Goal: Information Seeking & Learning: Understand process/instructions

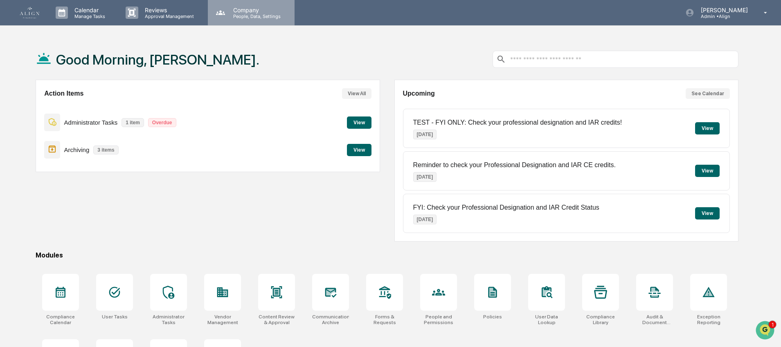
click at [262, 14] on p "People, Data, Settings" at bounding box center [256, 17] width 58 height 6
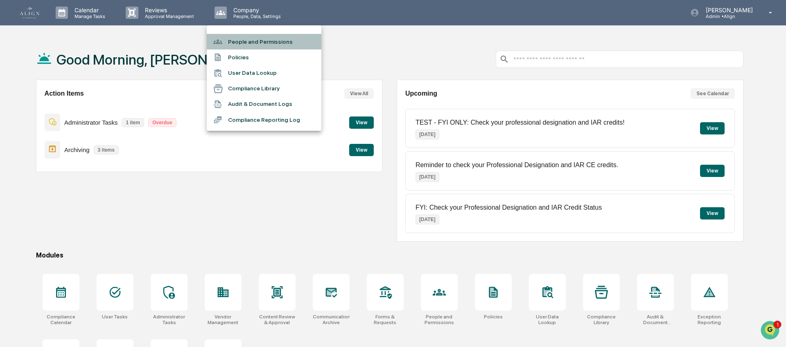
click at [261, 41] on li "People and Permissions" at bounding box center [264, 42] width 115 height 16
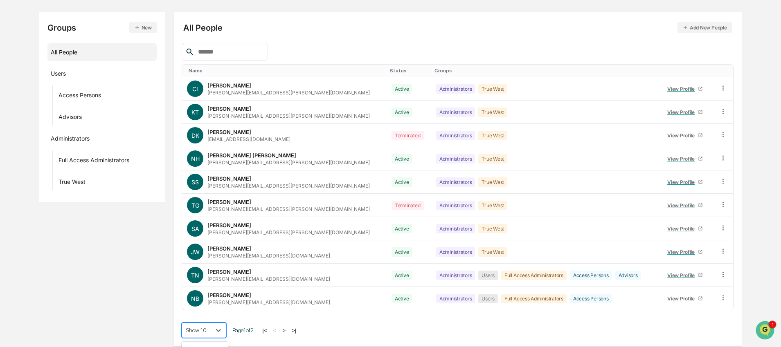
scroll to position [146, 0]
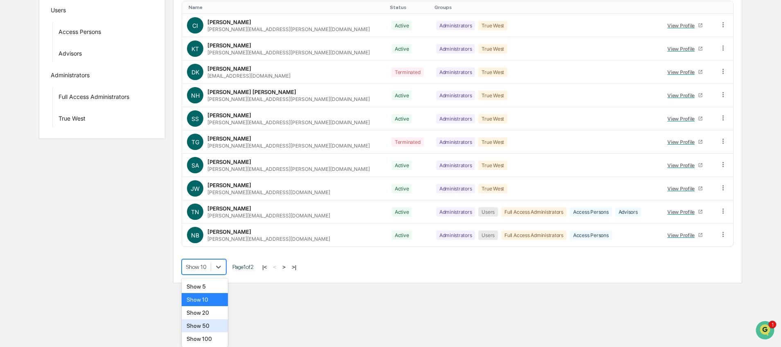
click at [220, 284] on body "Calendar Manage Tasks Reviews Approval Management Company People, Data, Setting…" at bounding box center [390, 69] width 781 height 427
click at [216, 337] on div "Show 100" at bounding box center [205, 339] width 46 height 13
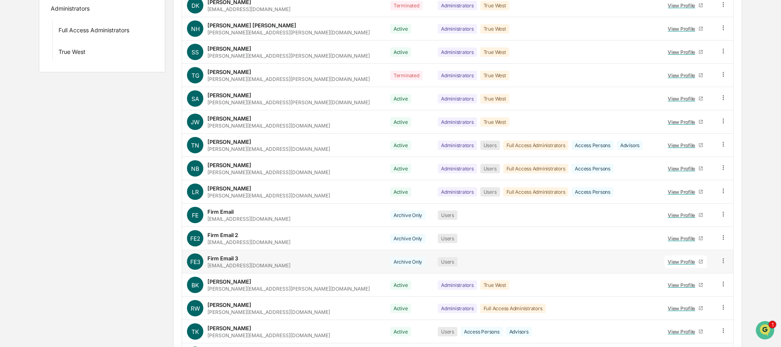
scroll to position [221, 0]
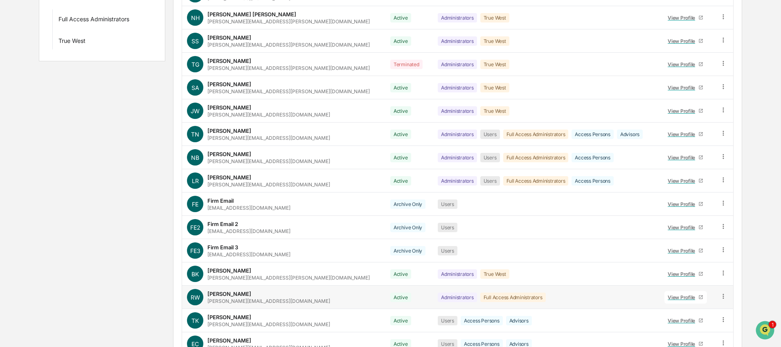
click at [278, 303] on div "RW [PERSON_NAME] [PERSON_NAME][EMAIL_ADDRESS][DOMAIN_NAME]" at bounding box center [284, 297] width 194 height 16
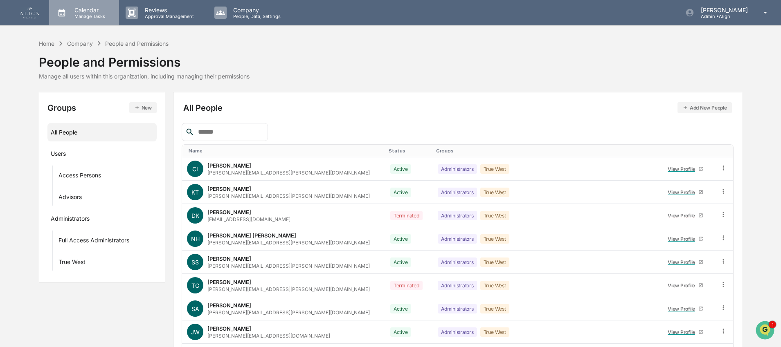
click at [88, 10] on p "Calendar" at bounding box center [88, 10] width 41 height 7
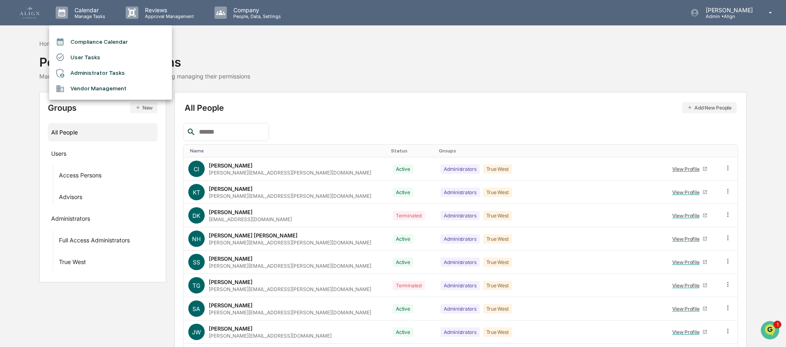
click at [92, 40] on li "Compliance Calendar" at bounding box center [110, 42] width 123 height 16
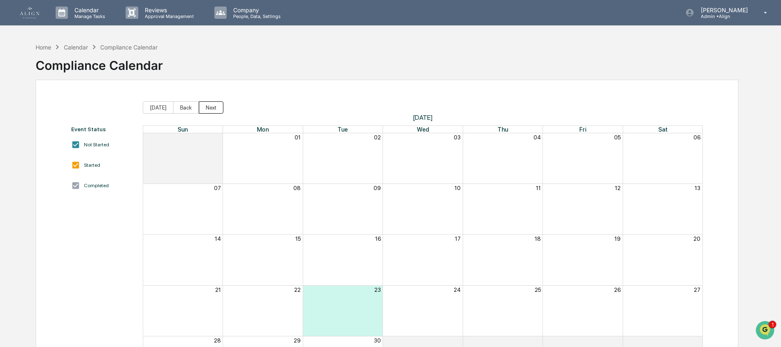
click at [222, 106] on button "Next" at bounding box center [211, 107] width 25 height 12
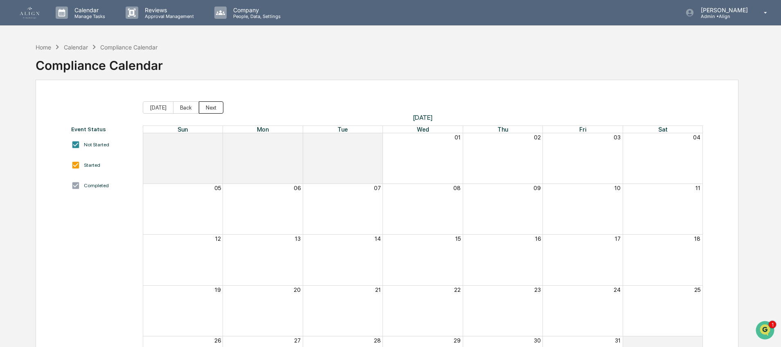
click at [222, 106] on button "Next" at bounding box center [211, 107] width 25 height 12
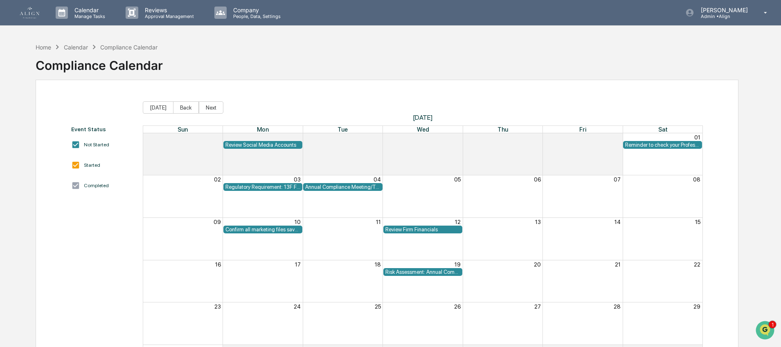
click at [222, 106] on button "Next" at bounding box center [211, 107] width 25 height 12
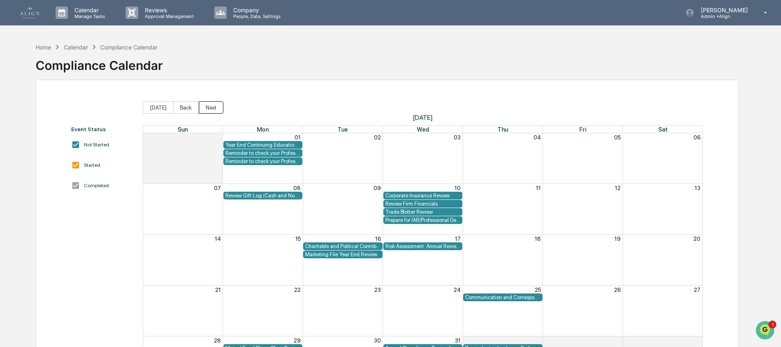
click at [222, 106] on button "Next" at bounding box center [211, 107] width 25 height 12
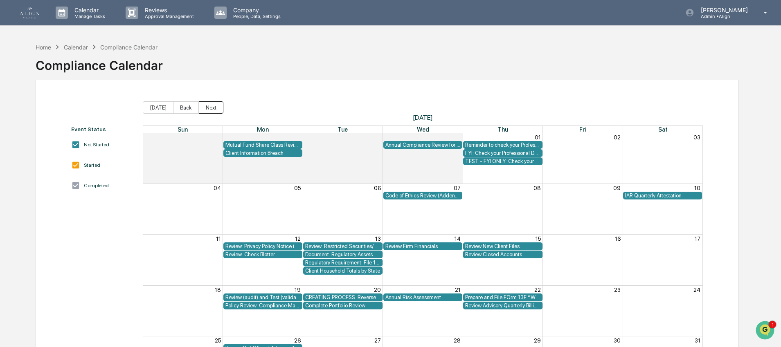
click at [222, 107] on button "Next" at bounding box center [211, 107] width 25 height 12
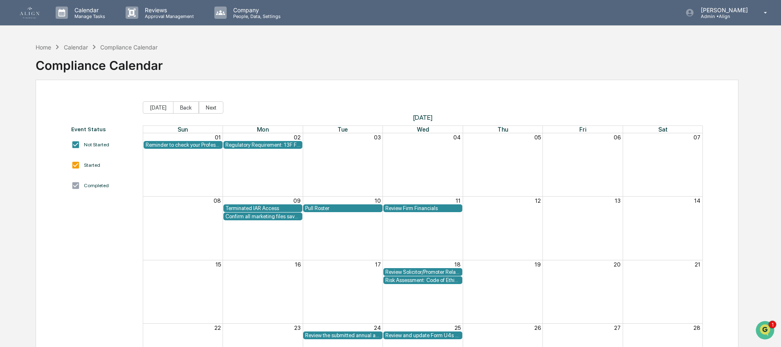
click at [191, 145] on div "Reminder to check your Professional Designation and IAR CE credits." at bounding box center [183, 145] width 75 height 6
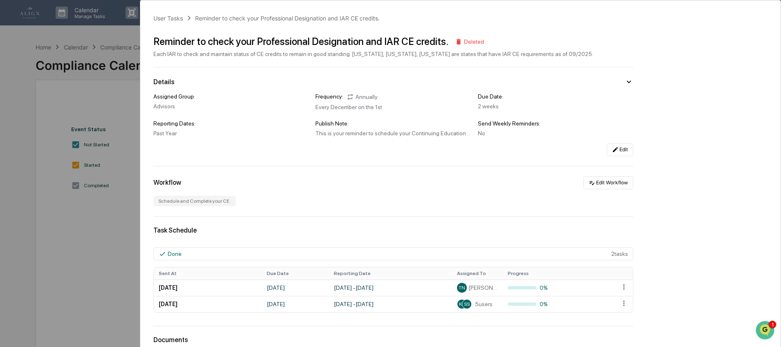
click at [106, 175] on div "User Tasks Reminder to check your Professional Designation and IAR CE credits. …" at bounding box center [390, 173] width 781 height 347
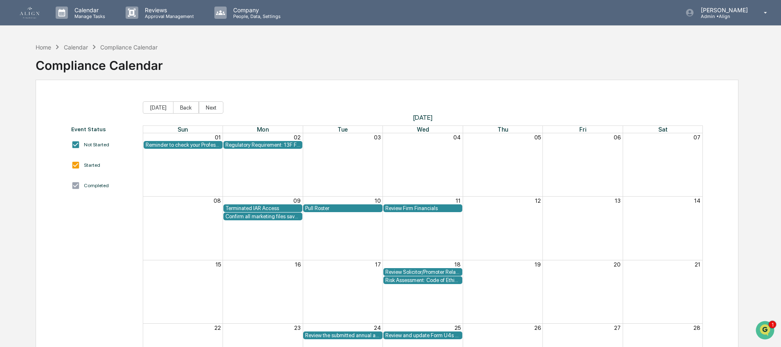
click at [248, 145] on div "Regulatory Requirement: 13F Filings DUE" at bounding box center [262, 145] width 75 height 6
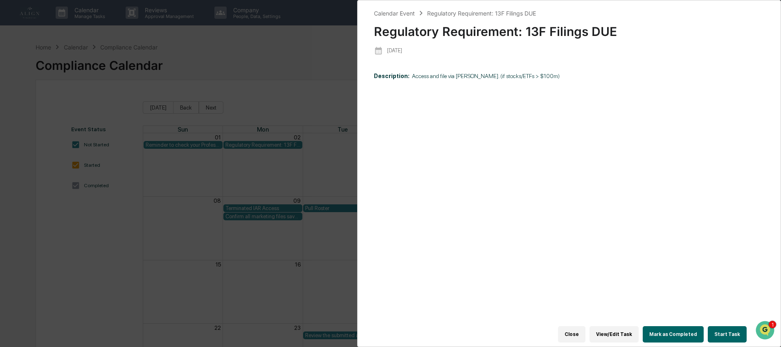
click at [621, 328] on button "View/Edit Task" at bounding box center [614, 335] width 49 height 16
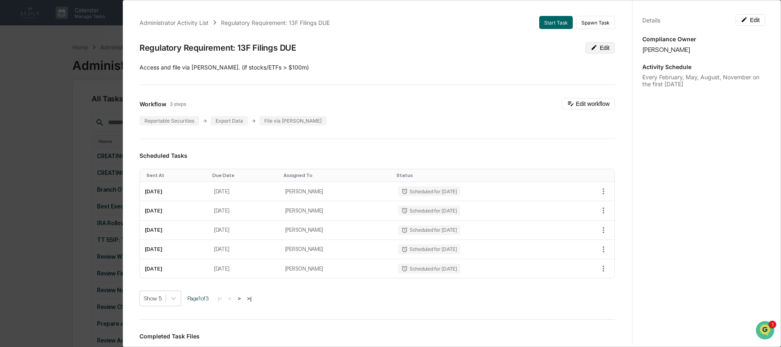
click at [591, 45] on icon at bounding box center [594, 47] width 7 height 7
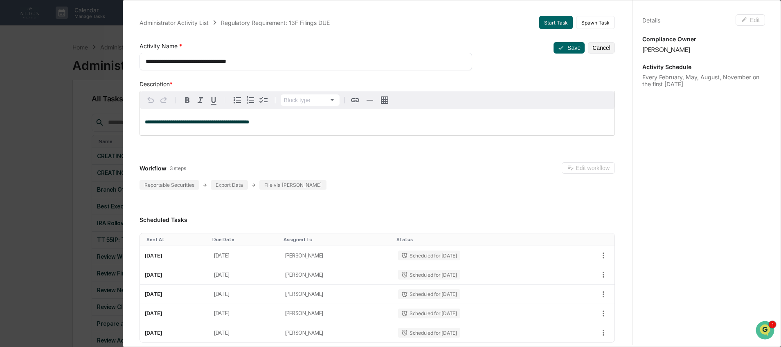
click at [290, 56] on div "**********" at bounding box center [306, 62] width 333 height 18
click at [270, 63] on textarea "**********" at bounding box center [303, 61] width 314 height 9
type textarea "**********"
click at [557, 45] on button "Save" at bounding box center [569, 47] width 31 height 11
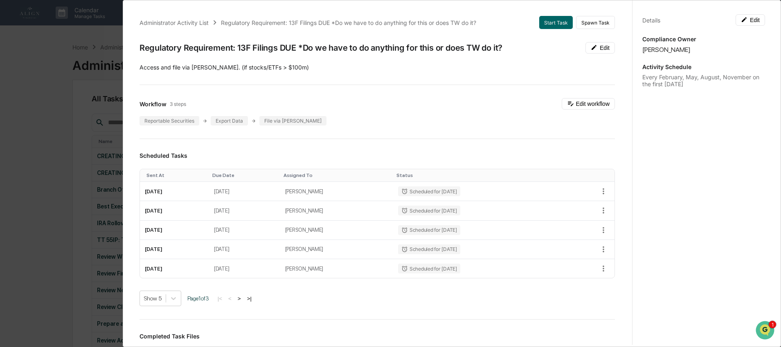
click at [34, 104] on div "Administrator Activity List Regulatory Requirement: 13F Filings DUE *Do we have…" at bounding box center [390, 173] width 781 height 347
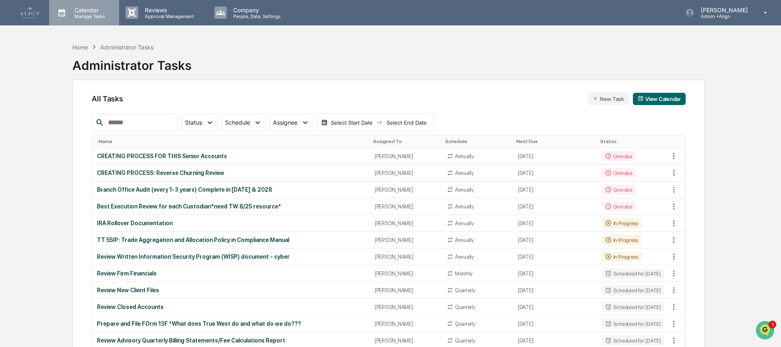
click at [100, 14] on p "Manage Tasks" at bounding box center [88, 17] width 41 height 6
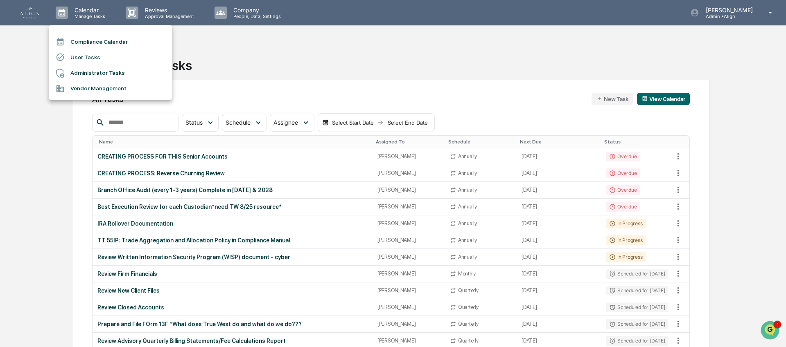
click at [115, 41] on li "Compliance Calendar" at bounding box center [110, 42] width 123 height 16
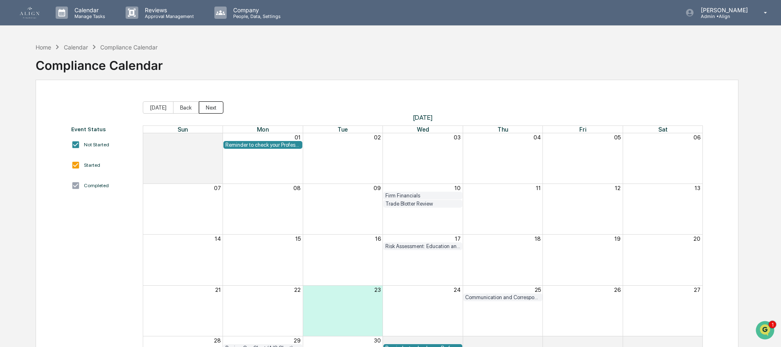
click at [216, 106] on button "Next" at bounding box center [211, 107] width 25 height 12
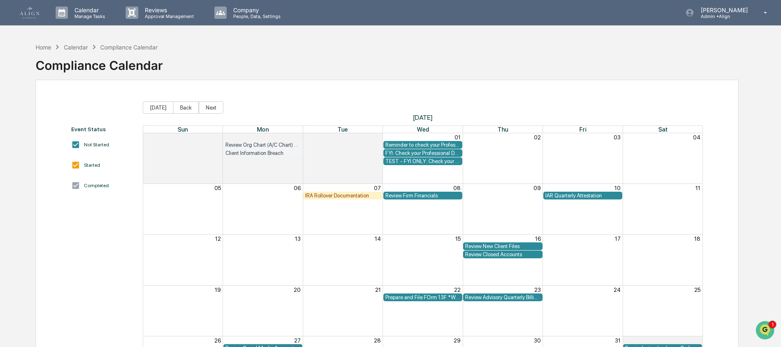
click at [216, 106] on button "Next" at bounding box center [211, 107] width 25 height 12
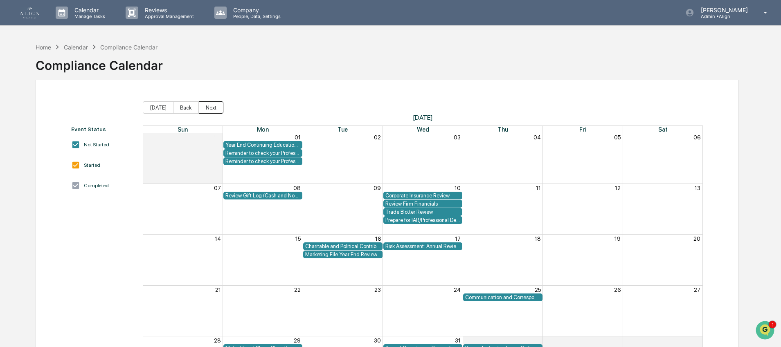
click at [216, 106] on button "Next" at bounding box center [211, 107] width 25 height 12
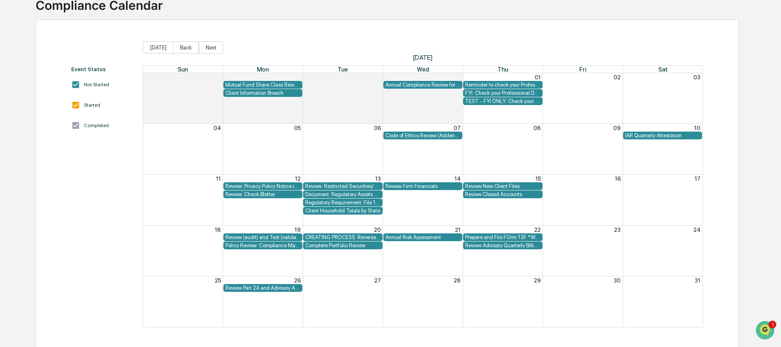
scroll to position [62, 0]
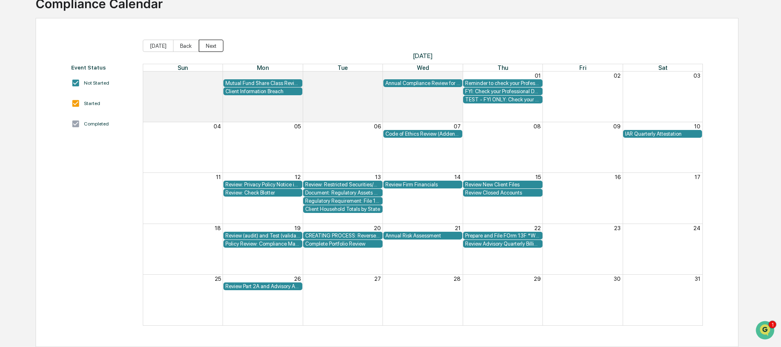
click at [201, 47] on button "Next" at bounding box center [211, 46] width 25 height 12
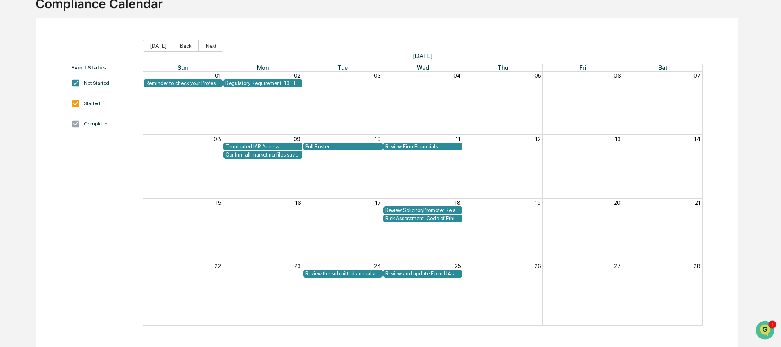
scroll to position [23, 0]
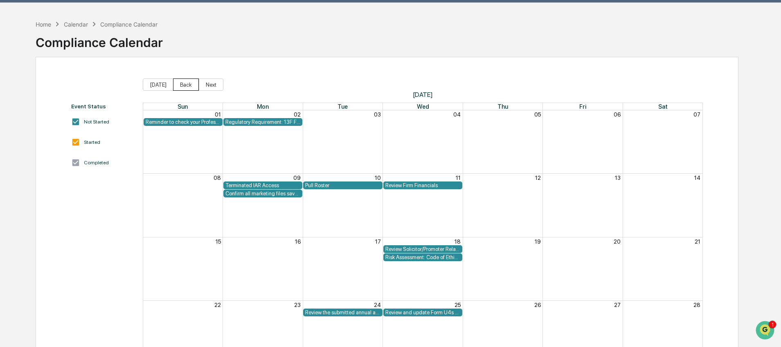
click at [189, 87] on button "Back" at bounding box center [186, 85] width 26 height 12
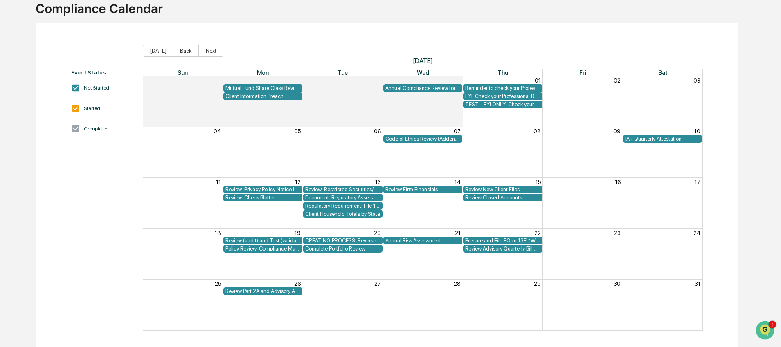
scroll to position [62, 0]
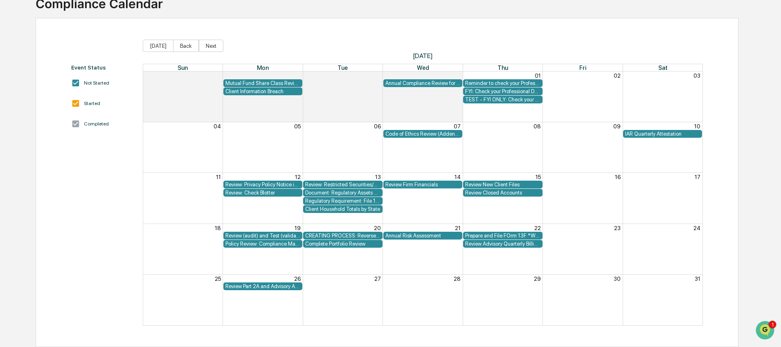
click at [512, 236] on div "Prepare and File FOrm 13F *What does True West do and what do we do???" at bounding box center [502, 236] width 75 height 6
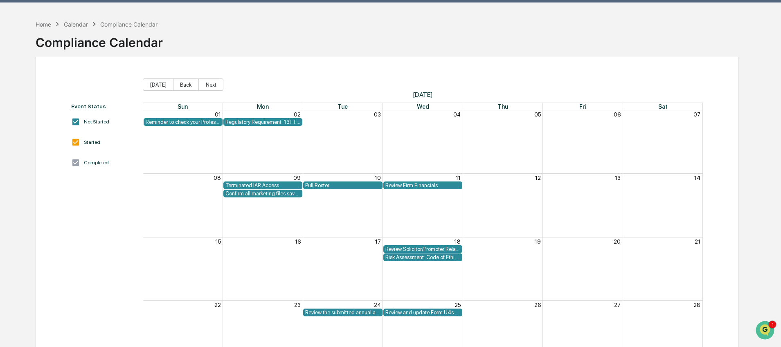
scroll to position [25, 0]
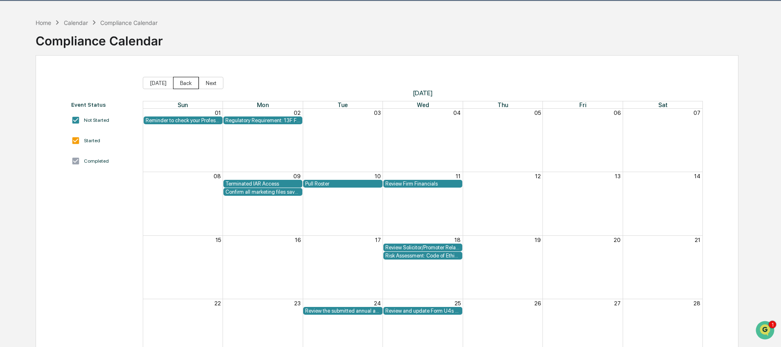
click at [181, 82] on button "Back" at bounding box center [186, 83] width 26 height 12
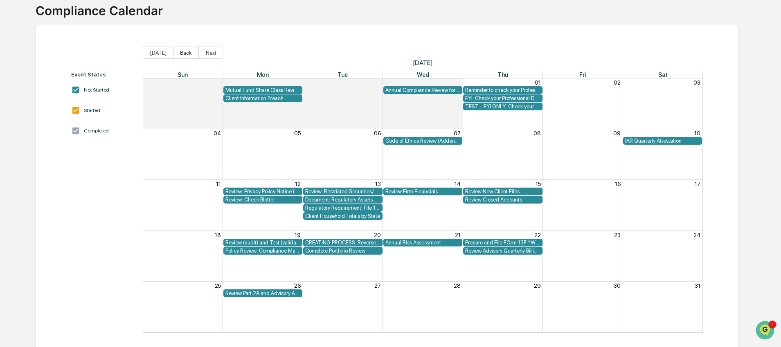
scroll to position [62, 0]
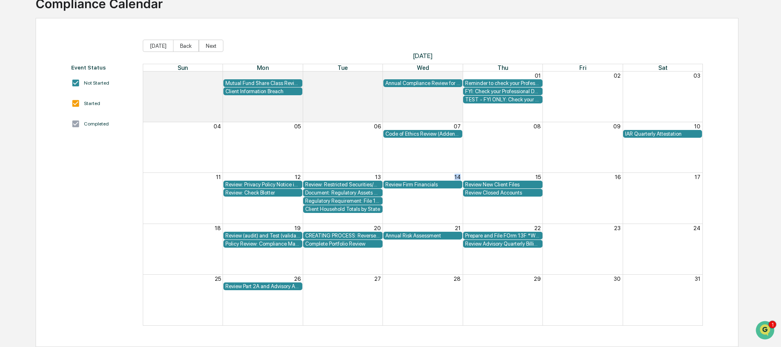
click at [476, 244] on div "Review Advisory Quarterly Billing Statements/Fee Calculations Report" at bounding box center [502, 244] width 75 height 6
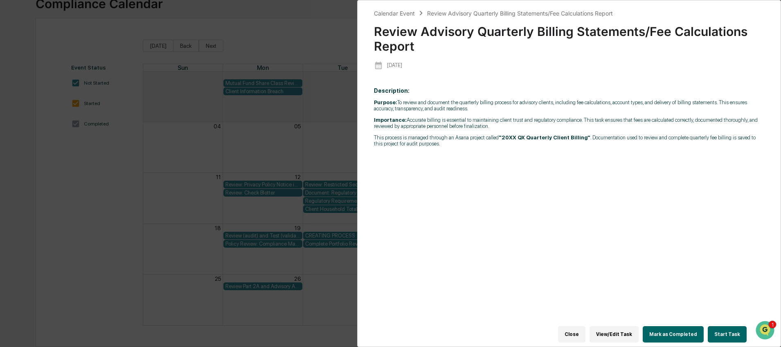
click at [622, 329] on button "View/Edit Task" at bounding box center [614, 335] width 49 height 16
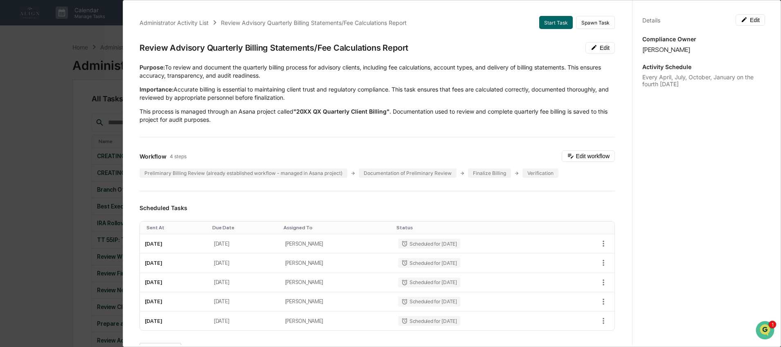
drag, startPoint x: 142, startPoint y: 49, endPoint x: 408, endPoint y: 31, distance: 267.0
click at [408, 30] on div "Administrator Activity List Review Advisory Quarterly Billing Statements/Fee Ca…" at bounding box center [377, 317] width 495 height 622
click at [410, 44] on div "Review Advisory Quarterly Billing Statements/Fee Calculations Report Edit" at bounding box center [378, 47] width 476 height 11
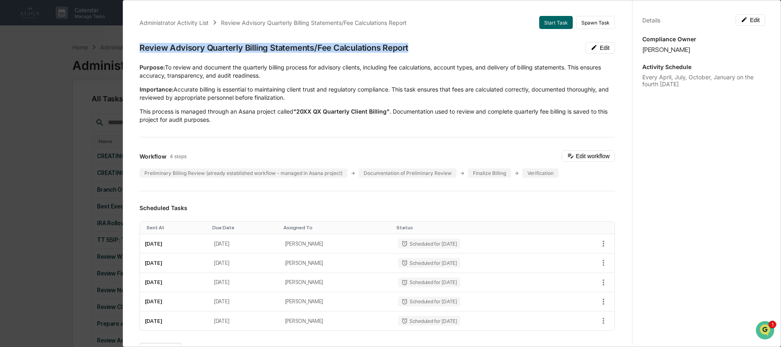
drag, startPoint x: 412, startPoint y: 47, endPoint x: 131, endPoint y: 50, distance: 280.7
click at [131, 50] on div "Administrator Activity List Review Advisory Quarterly Billing Statements/Fee Ca…" at bounding box center [377, 317] width 495 height 622
copy div "Review Advisory Quarterly Billing Statements/Fee Calculations Report"
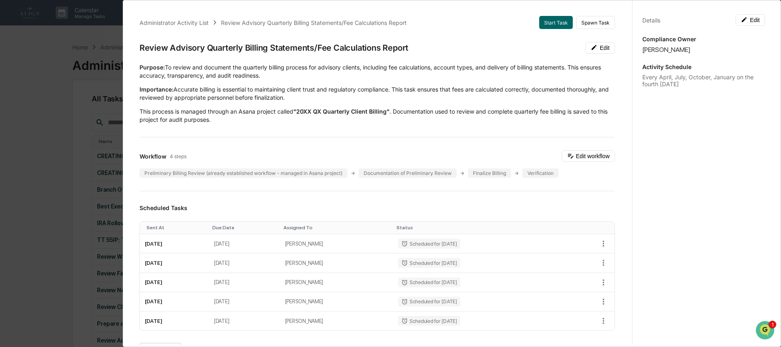
click at [111, 115] on div "Administrator Activity List Review Advisory Quarterly Billing Statements/Fee Ca…" at bounding box center [390, 173] width 781 height 347
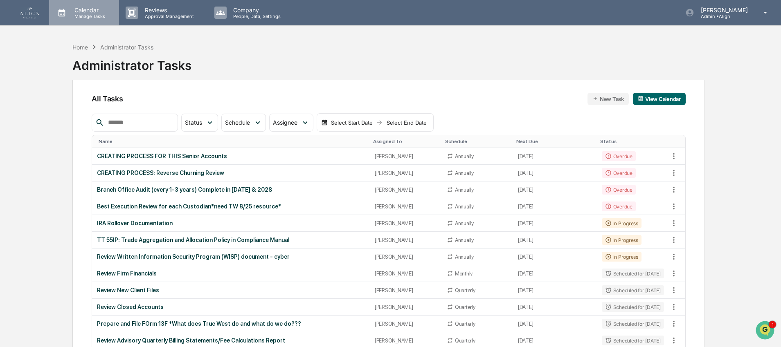
click at [100, 16] on p "Manage Tasks" at bounding box center [88, 17] width 41 height 6
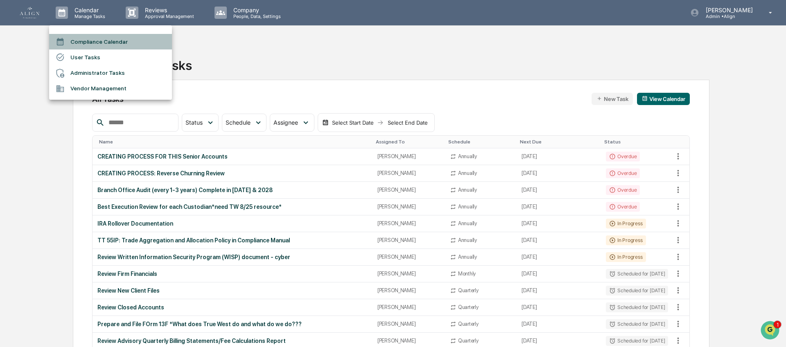
click at [97, 41] on li "Compliance Calendar" at bounding box center [110, 42] width 123 height 16
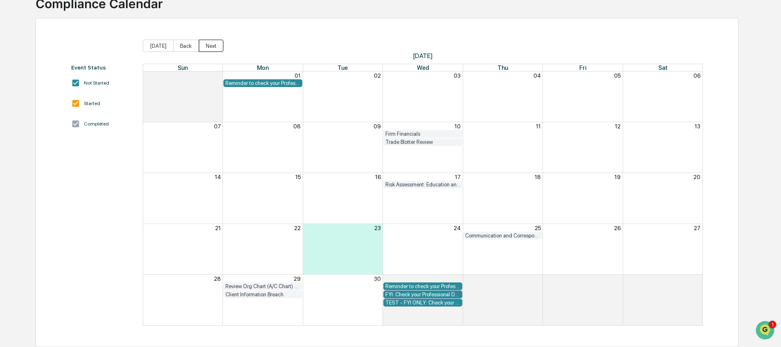
click at [214, 46] on button "Next" at bounding box center [211, 46] width 25 height 12
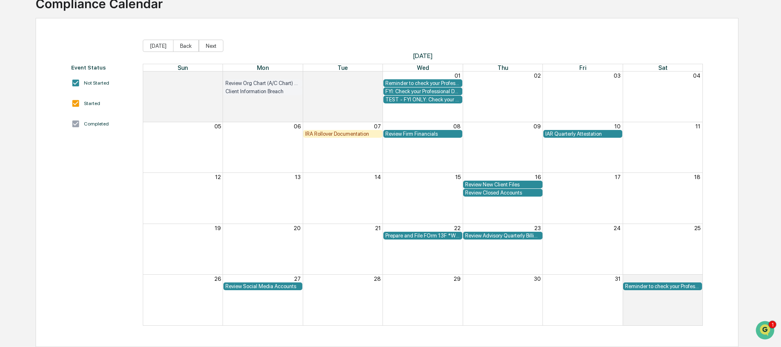
scroll to position [23, 0]
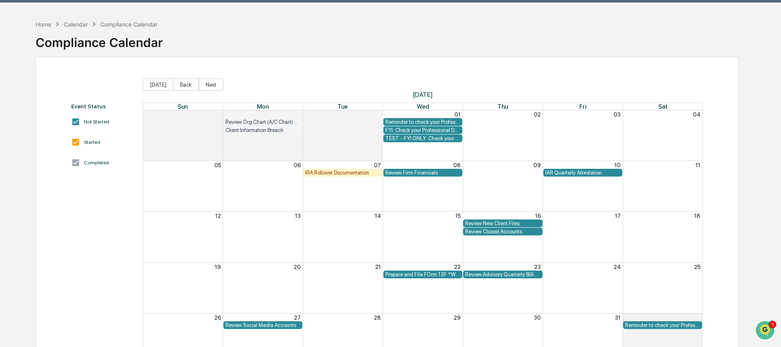
click at [214, 46] on div "Home Calendar Compliance Calendar Compliance Calendar" at bounding box center [387, 36] width 703 height 41
click at [214, 59] on div "Event Status Not Started Started Completed [DATE] Back Next [DATE] Sun Mon Tue …" at bounding box center [387, 221] width 703 height 329
click at [214, 86] on button "Next" at bounding box center [211, 85] width 25 height 12
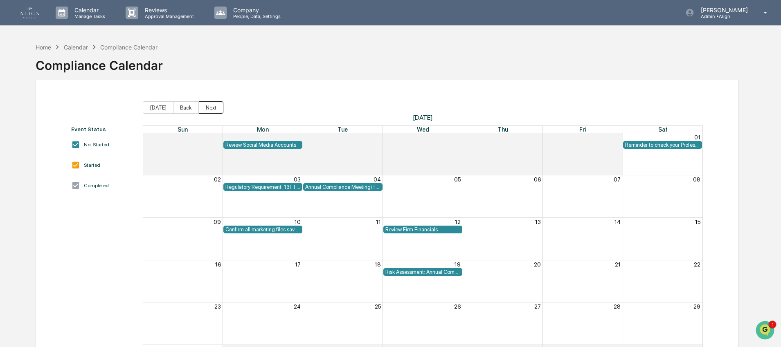
click at [213, 106] on button "Next" at bounding box center [211, 107] width 25 height 12
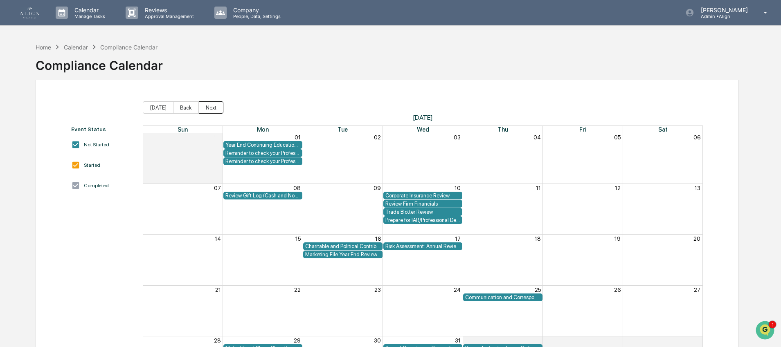
click at [213, 108] on button "Next" at bounding box center [211, 107] width 25 height 12
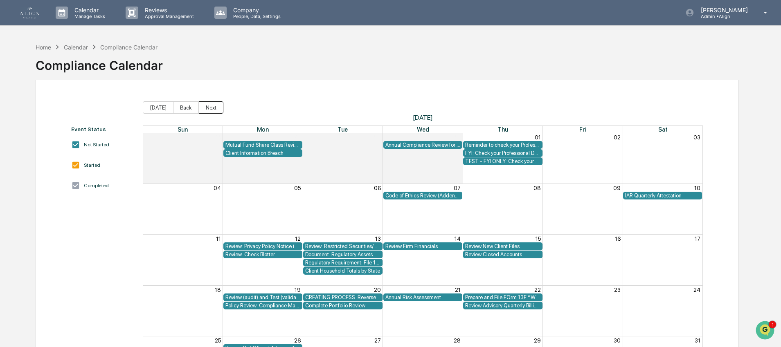
click at [213, 108] on button "Next" at bounding box center [211, 107] width 25 height 12
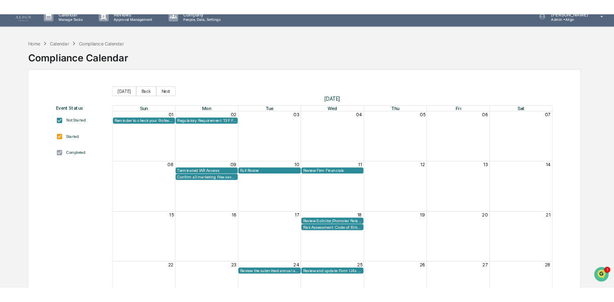
scroll to position [21, 0]
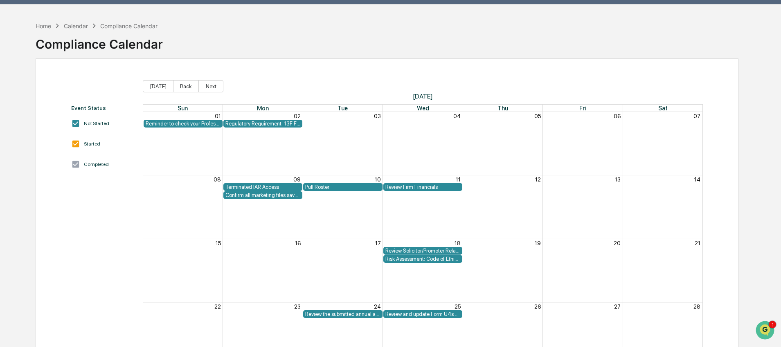
click at [238, 123] on div "Regulatory Requirement: 13F Filings DUE *Do we have to do anything for this or …" at bounding box center [262, 124] width 75 height 6
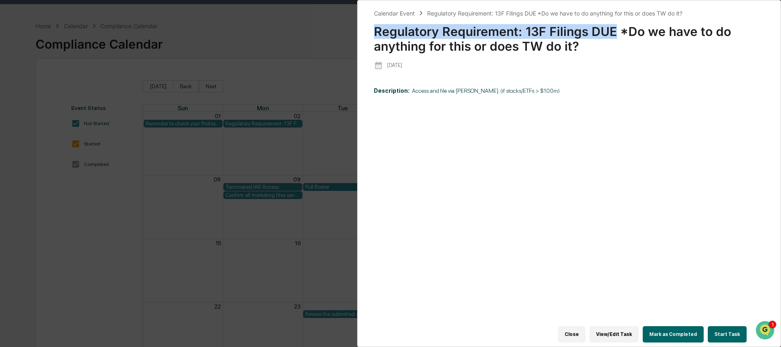
drag, startPoint x: 614, startPoint y: 31, endPoint x: 365, endPoint y: 37, distance: 248.5
click at [365, 37] on div "Calendar Event Regulatory Requirement: 13F Filings DUE *Do we have to do anythi…" at bounding box center [569, 173] width 424 height 347
copy div "Regulatory Requirement: 13F Filings DUE"
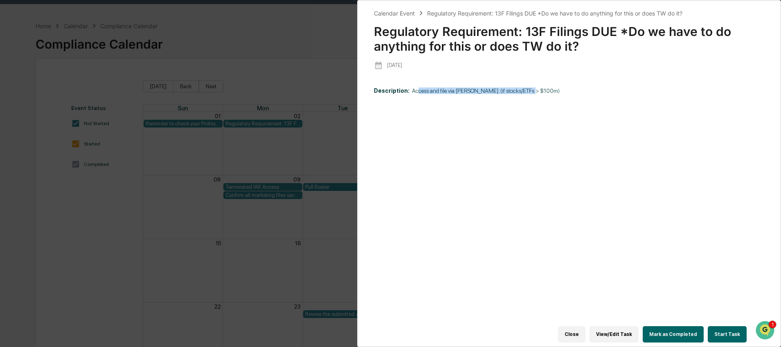
click at [412, 95] on div "Description: Access and file via [PERSON_NAME]. (if stocks/ETFs > $100m)" at bounding box center [569, 208] width 391 height 253
click at [581, 94] on p "Description: Access and file via [PERSON_NAME]. (if stocks/ETFs > $100m)" at bounding box center [569, 91] width 391 height 7
drag, startPoint x: 550, startPoint y: 89, endPoint x: 406, endPoint y: 95, distance: 144.2
click at [406, 94] on p "Description: Access and file via [PERSON_NAME]. (if stocks/ETFs > $100m)" at bounding box center [569, 91] width 391 height 7
copy p "Access and file via [PERSON_NAME]. (if stocks/ETFs > $100m)"
